Goal: Transaction & Acquisition: Purchase product/service

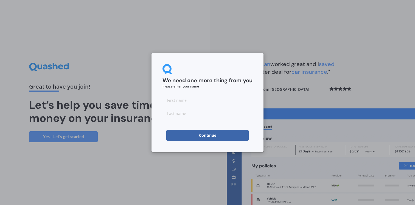
click at [181, 100] on input at bounding box center [208, 99] width 90 height 11
type input "[PERSON_NAME]"
click at [190, 59] on div "We need one more thing from you Please enter your name [PERSON_NAME] Continue" at bounding box center [208, 102] width 112 height 99
click at [200, 134] on button "Continue" at bounding box center [207, 135] width 82 height 11
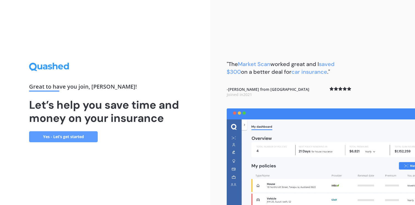
click at [65, 136] on link "Yes - Let’s get started" at bounding box center [63, 136] width 69 height 11
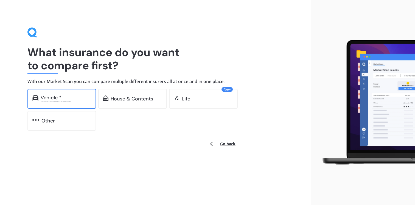
click at [60, 97] on div "Vehicle *" at bounding box center [51, 97] width 21 height 5
